Goal: Transaction & Acquisition: Purchase product/service

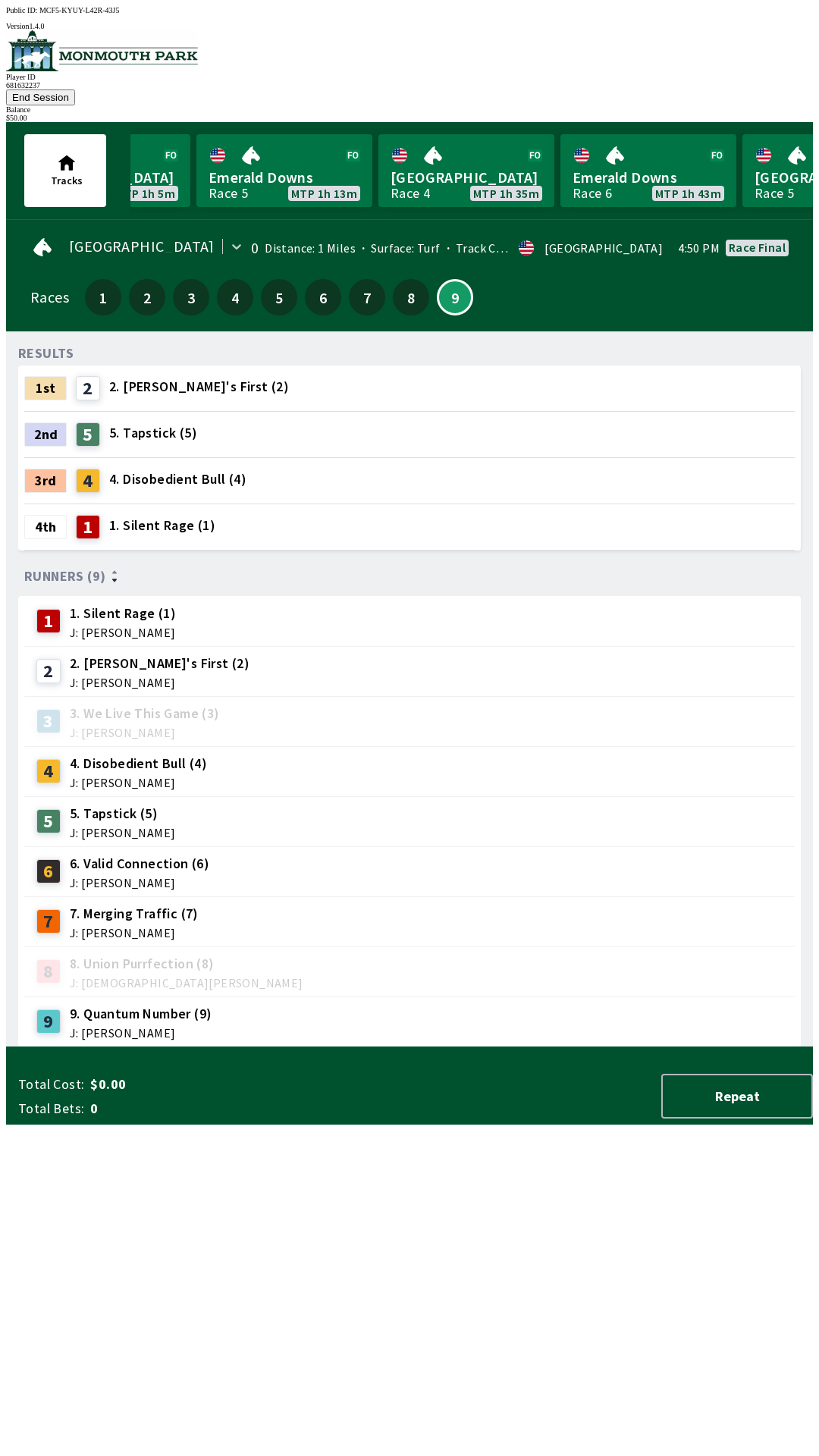
scroll to position [0, 853]
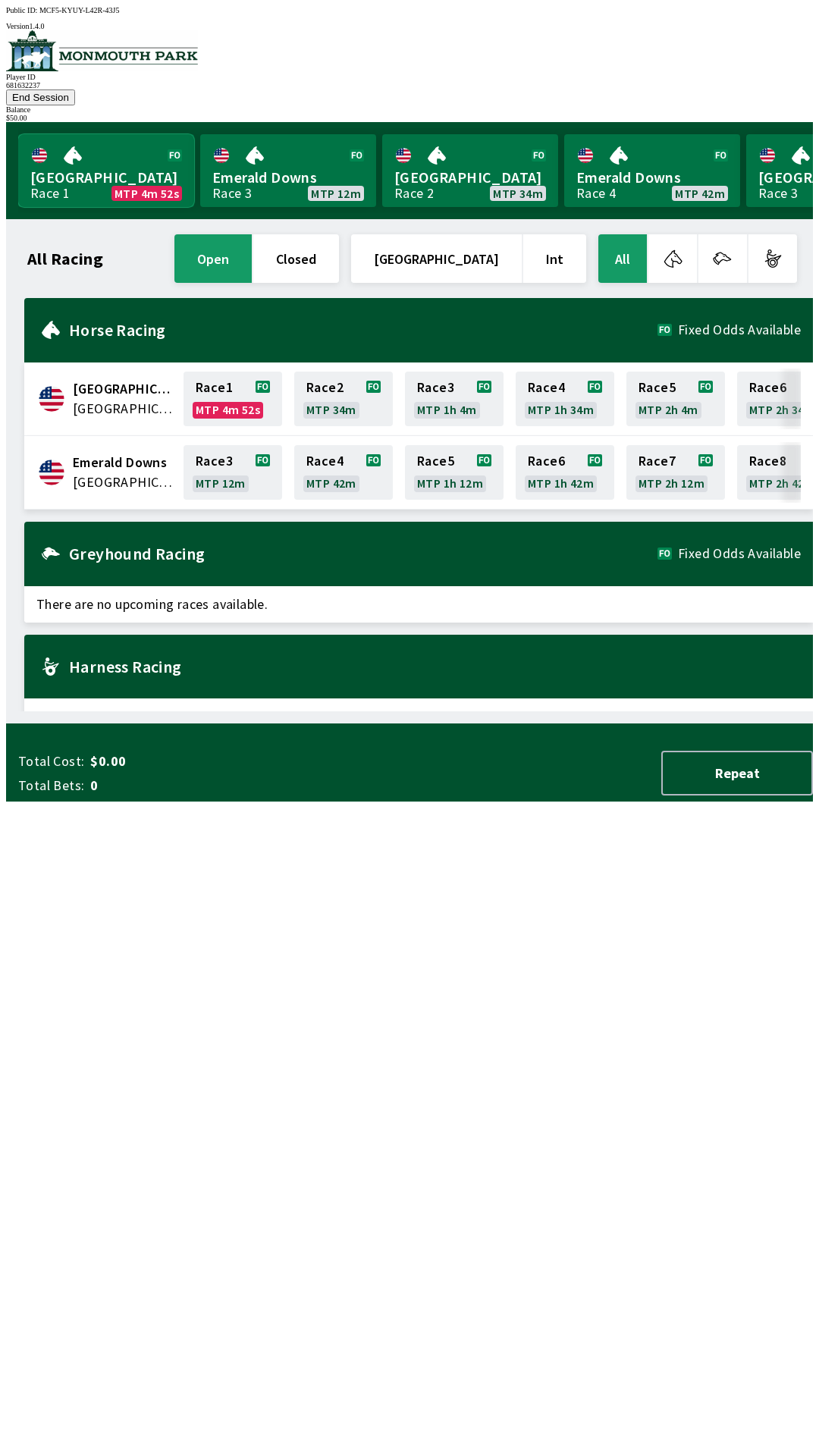
click at [135, 161] on link "Canterbury Park Race 1 MTP 4m 52s" at bounding box center [106, 171] width 176 height 73
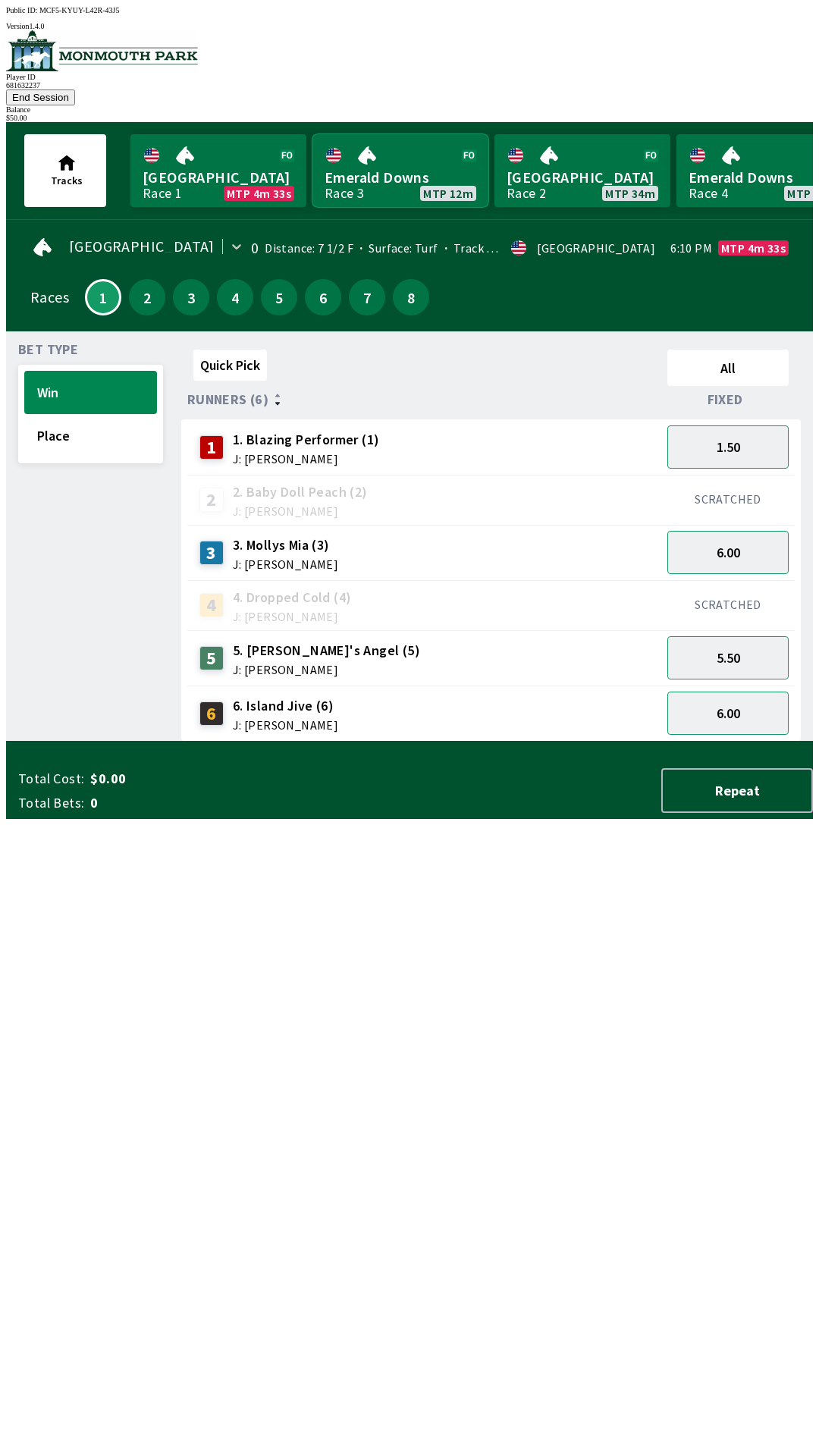
click at [388, 155] on link "Emerald Downs Race 3 MTP 12m" at bounding box center [400, 171] width 176 height 73
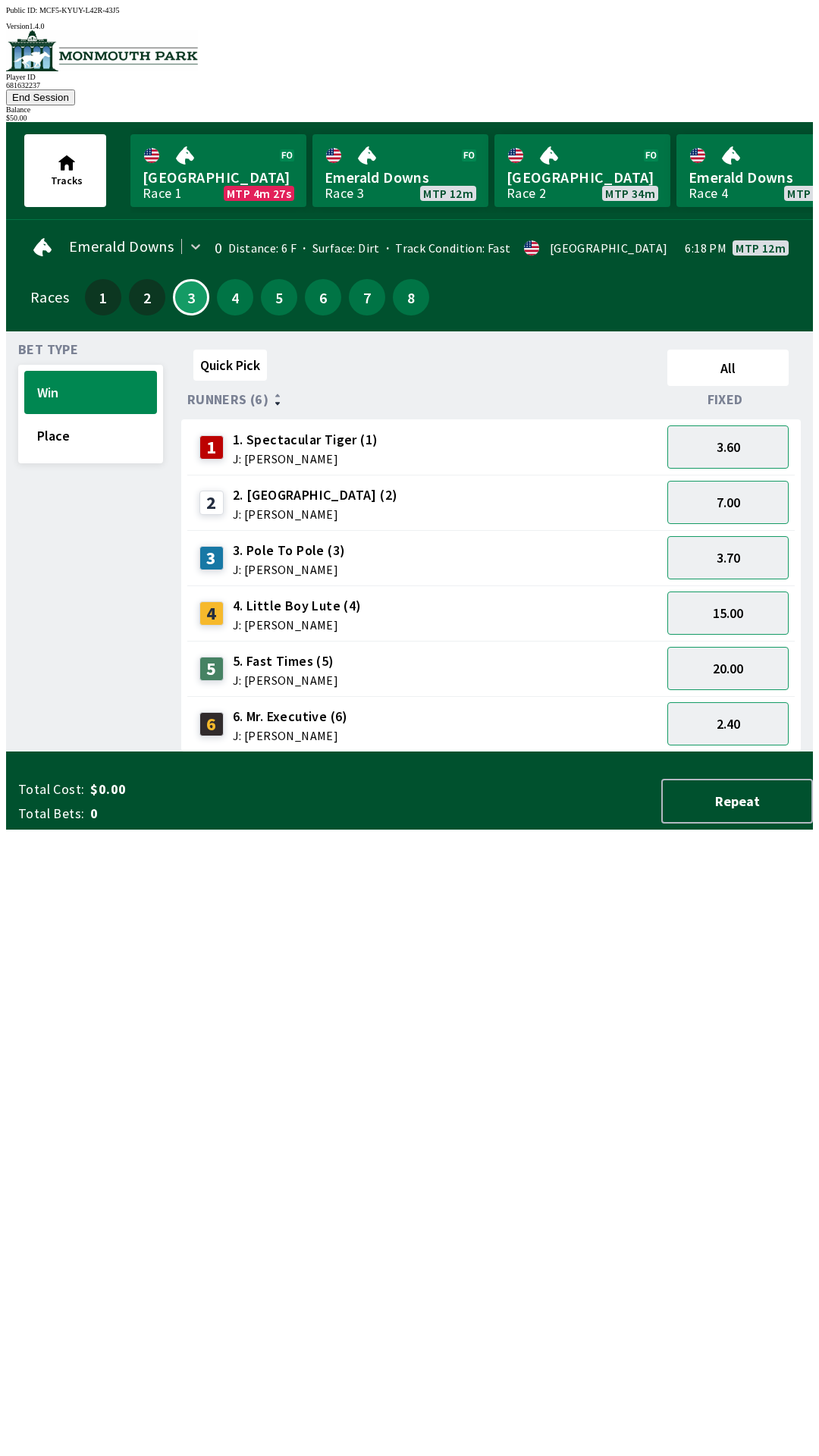
click at [736, 394] on span "Fixed" at bounding box center [725, 400] width 35 height 12
click at [735, 350] on button "All" at bounding box center [727, 367] width 121 height 36
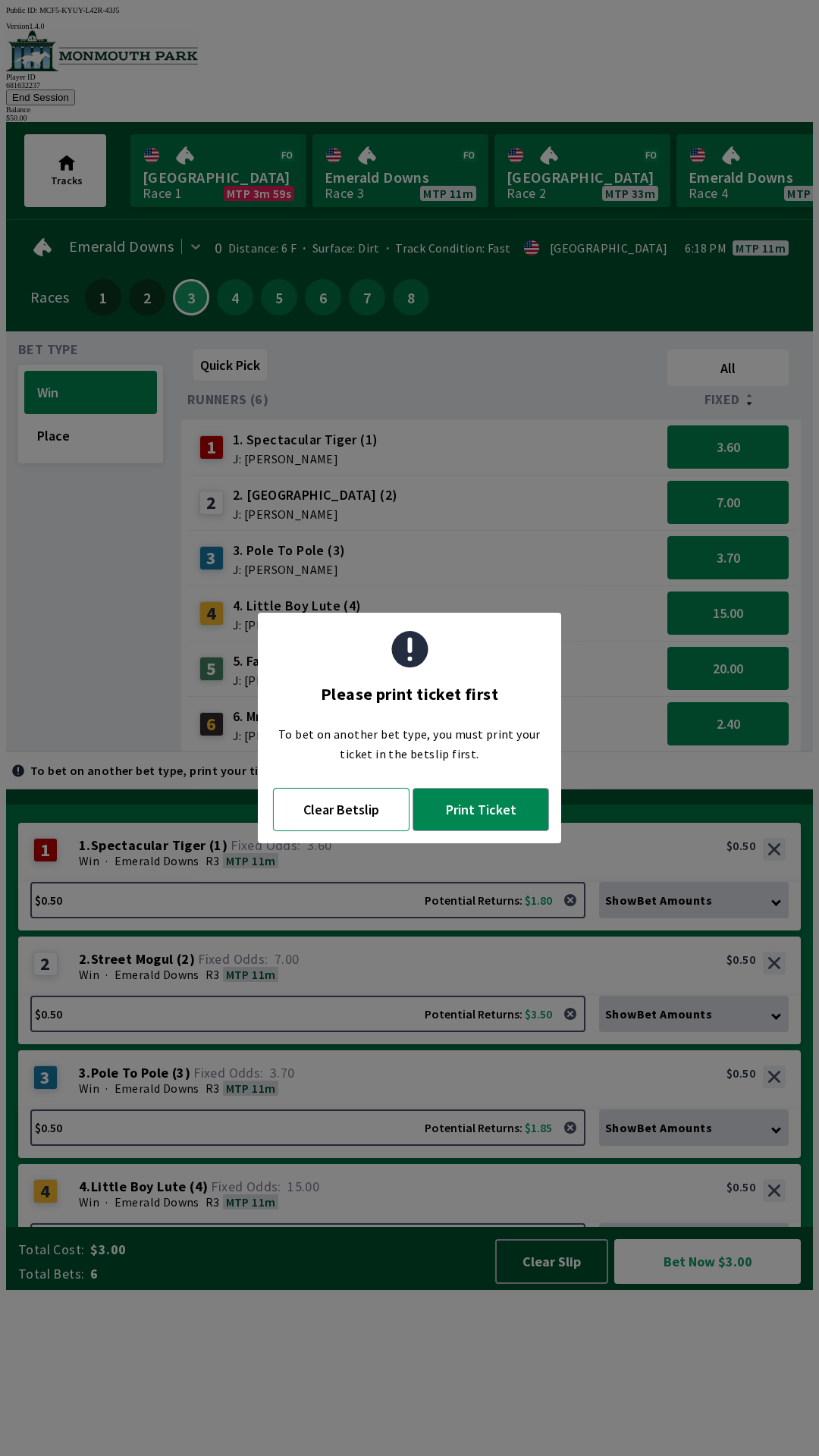
click at [344, 817] on button "Clear Betslip" at bounding box center [341, 809] width 136 height 43
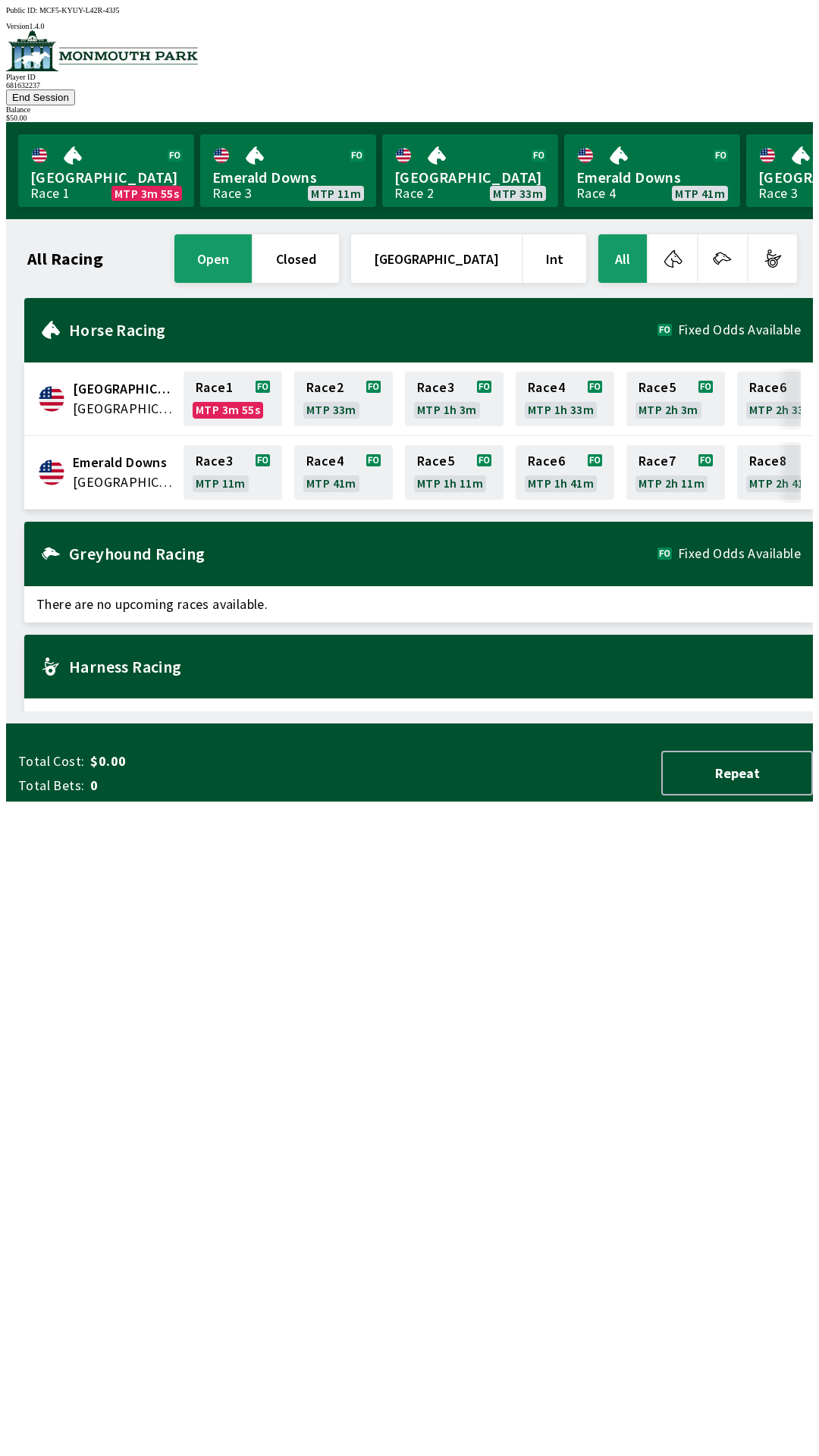
click at [726, 113] on div "$ 50.00" at bounding box center [410, 117] width 807 height 8
click at [75, 90] on button "End Session" at bounding box center [40, 97] width 69 height 16
